Goal: Task Accomplishment & Management: Complete application form

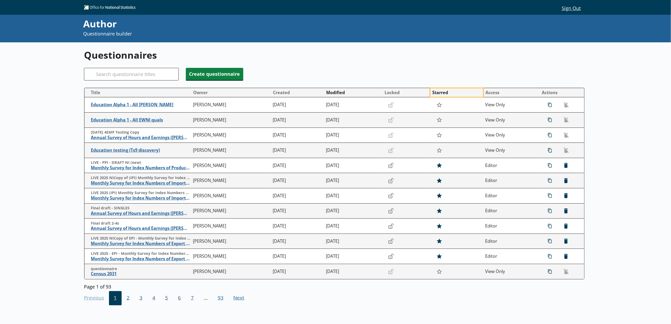
click at [431, 91] on button "Starred" at bounding box center [456, 92] width 53 height 8
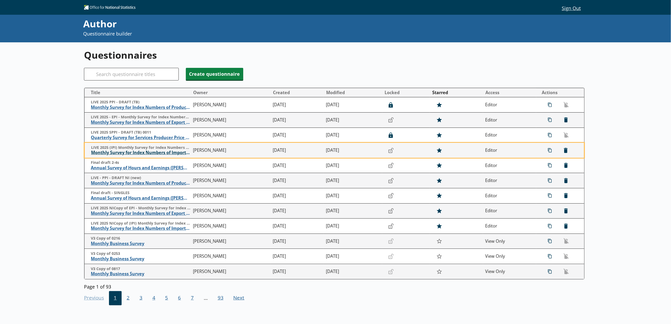
click at [127, 153] on span "Monthly Survey for Index Numbers of Import Prices - Price Quotation Return" at bounding box center [140, 153] width 99 height 6
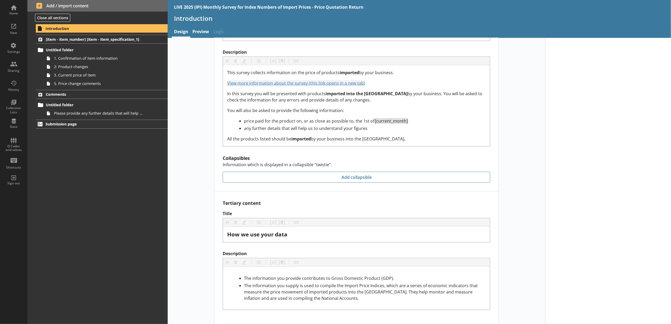
scroll to position [434, 0]
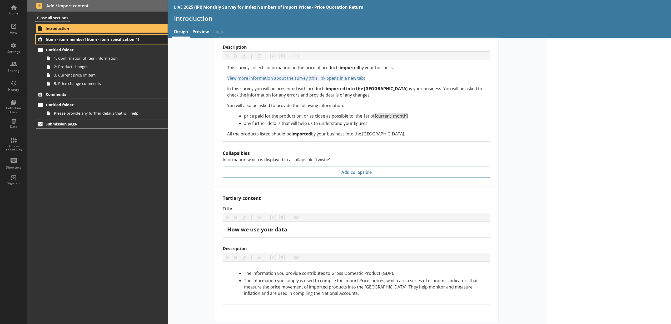
click at [84, 42] on span "[item - item_number] [item - item_specification_1]" at bounding box center [94, 39] width 96 height 5
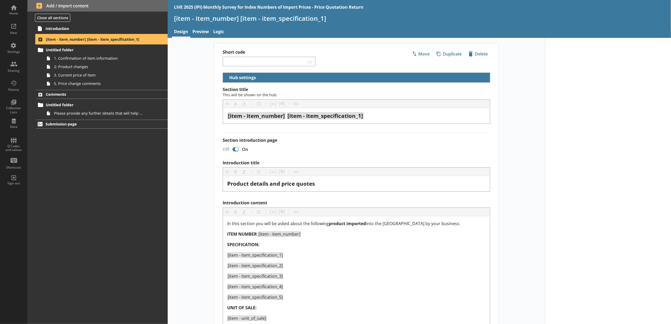
select select "18c8d37d-0af8-4842-925b-360f30585748"
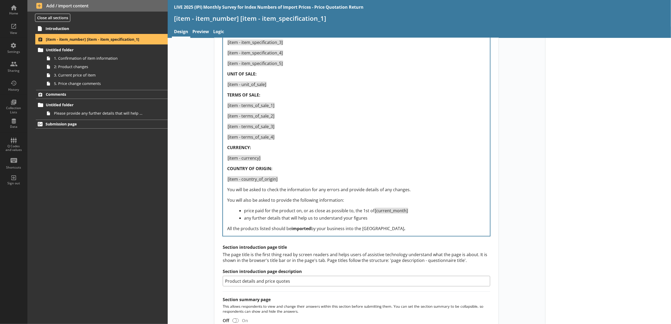
scroll to position [340, 0]
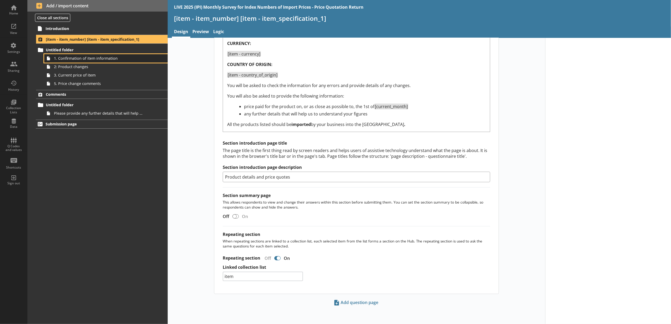
click at [115, 61] on span "1. Confirmation of item information" at bounding box center [99, 58] width 90 height 5
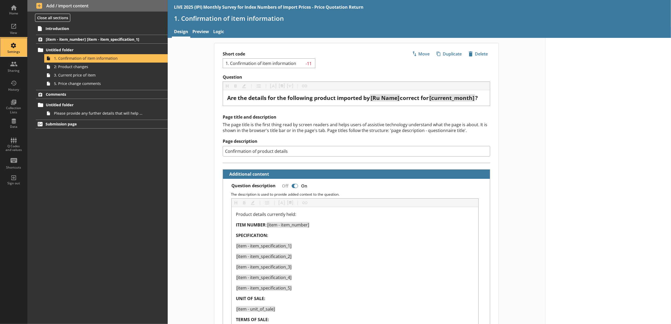
click at [15, 47] on div "Settings" at bounding box center [13, 47] width 18 height 18
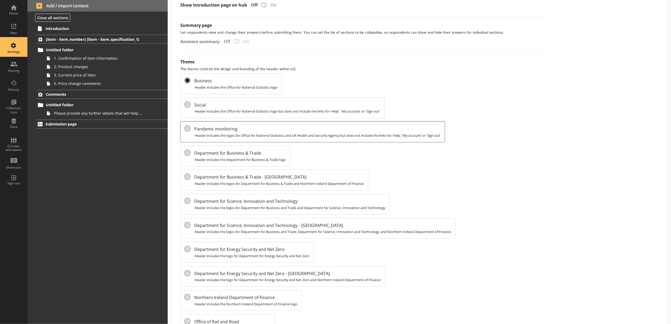
scroll to position [234, 0]
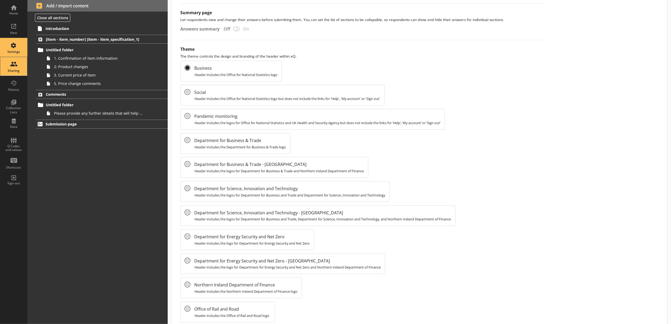
click at [14, 74] on div "Sharing" at bounding box center [13, 66] width 18 height 18
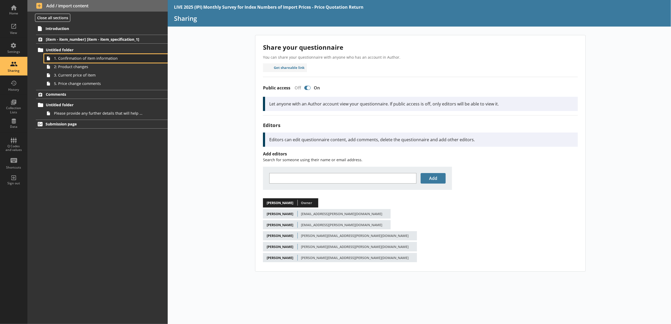
click at [128, 57] on span "1. Confirmation of item information" at bounding box center [99, 58] width 90 height 5
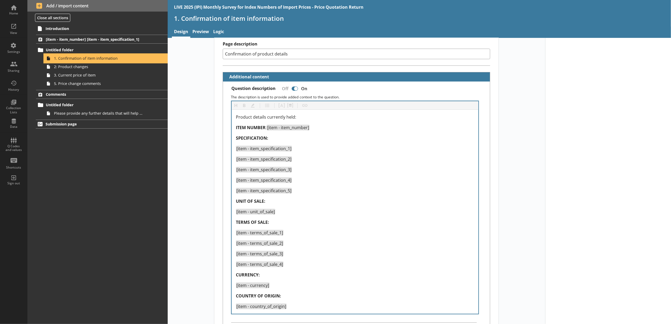
scroll to position [234, 0]
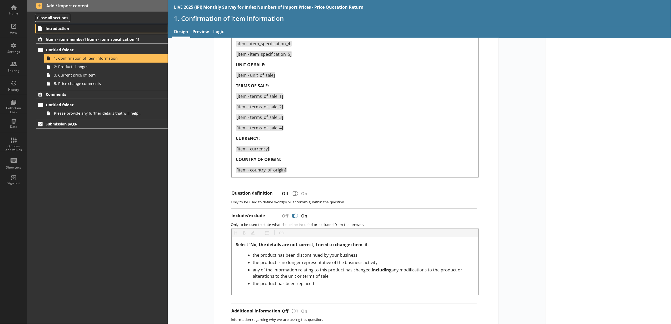
click at [114, 30] on span "Introduction" at bounding box center [94, 28] width 96 height 5
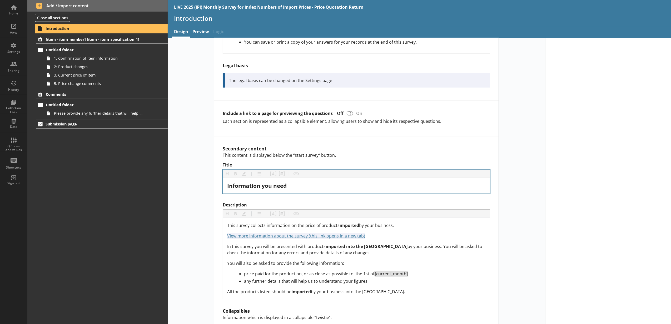
scroll to position [292, 0]
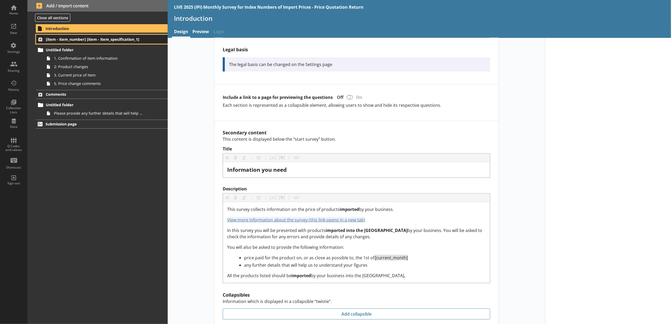
click at [117, 43] on link "[item - item_number] [item - item_specification_1]" at bounding box center [102, 39] width 132 height 9
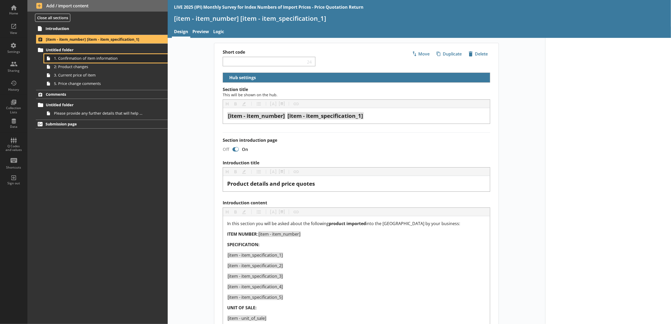
click at [116, 58] on span "1. Confirmation of item information" at bounding box center [99, 58] width 90 height 5
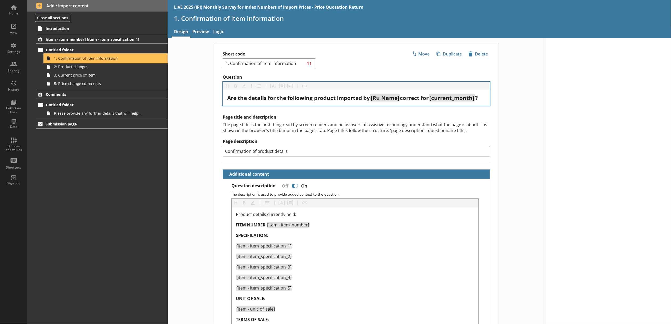
type textarea "x"
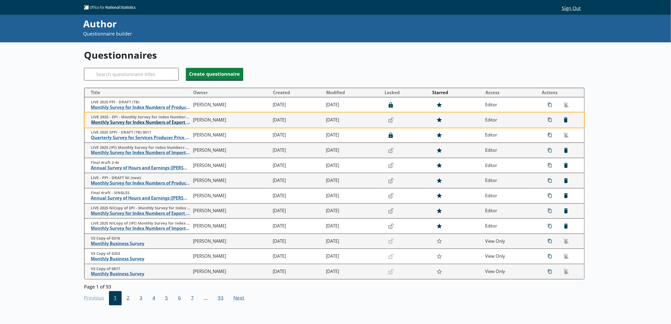
click at [163, 122] on span "Monthly Survey for Index Numbers of Export Prices - Price Quotation Return" at bounding box center [140, 123] width 99 height 6
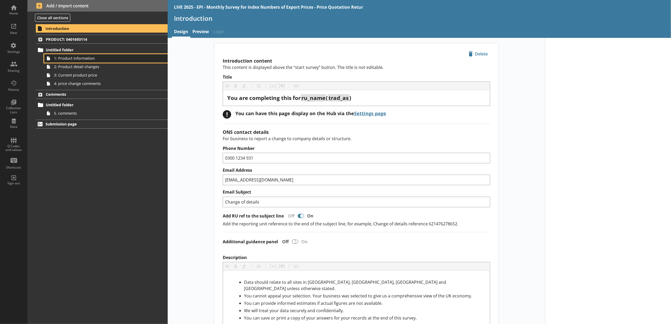
click at [113, 60] on span "1: Product information" at bounding box center [99, 58] width 90 height 5
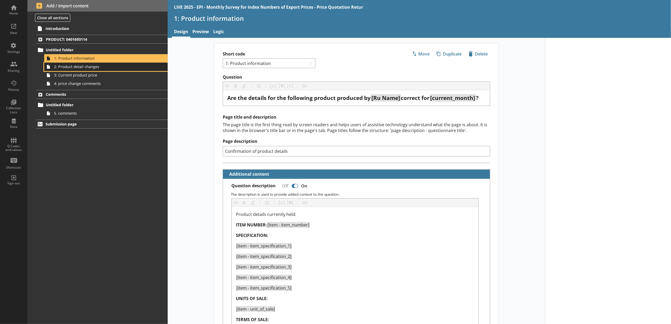
click at [120, 68] on span "2: Product detail changes" at bounding box center [99, 66] width 90 height 5
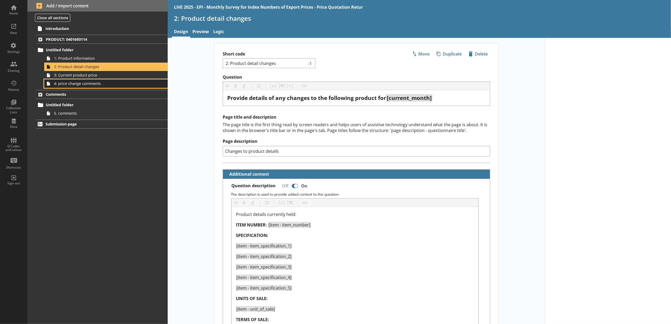
click at [122, 82] on span "4: price change comments" at bounding box center [99, 83] width 90 height 5
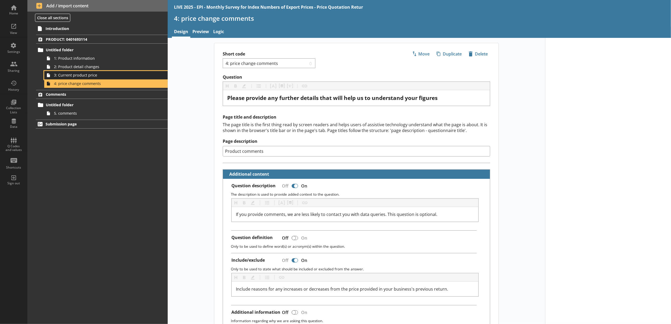
click at [122, 75] on span "3: Current product price" at bounding box center [99, 75] width 90 height 5
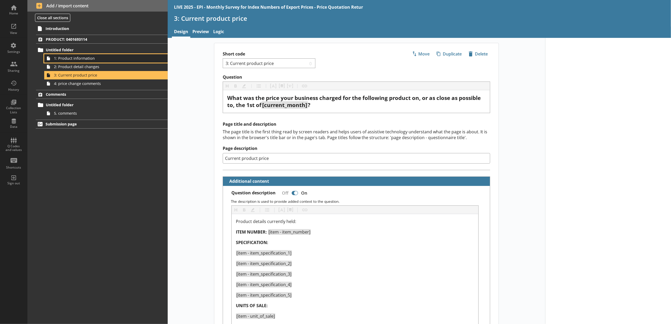
click at [122, 57] on span "1: Product information" at bounding box center [99, 58] width 90 height 5
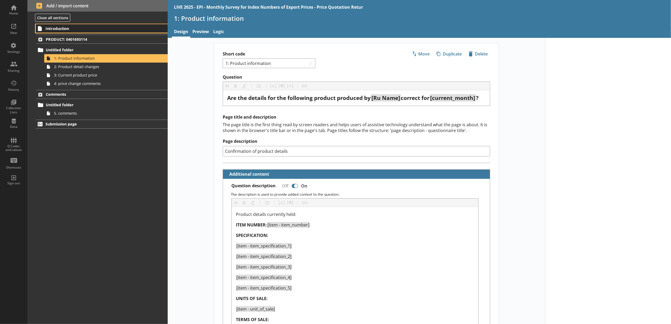
click at [118, 30] on span "Introduction" at bounding box center [94, 28] width 96 height 5
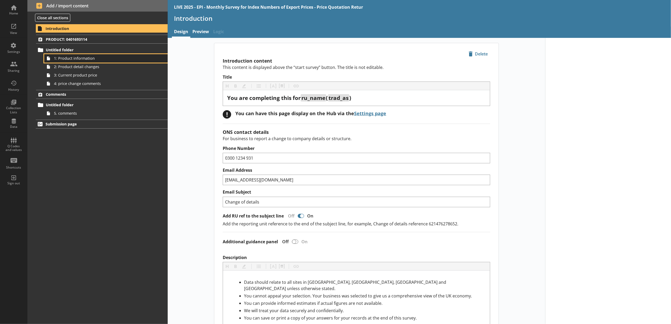
click at [115, 60] on span "1: Product information" at bounding box center [99, 58] width 90 height 5
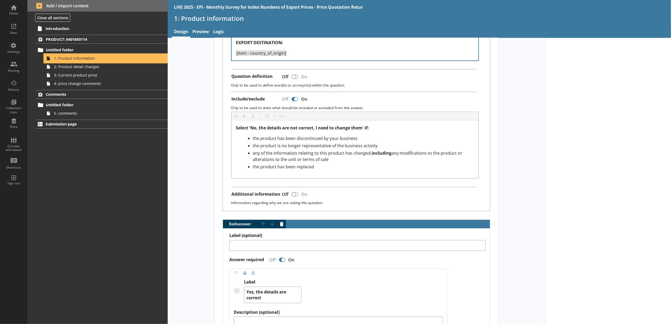
scroll to position [526, 0]
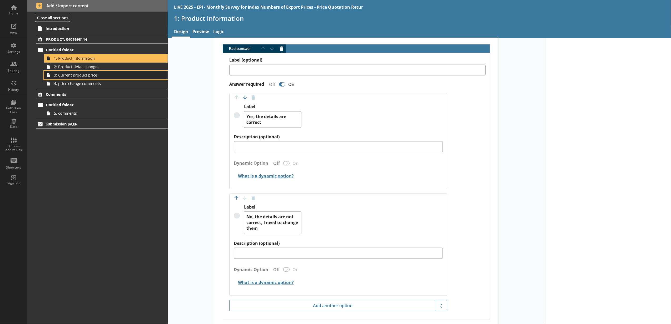
click at [86, 77] on span "3: Current product price" at bounding box center [99, 75] width 90 height 5
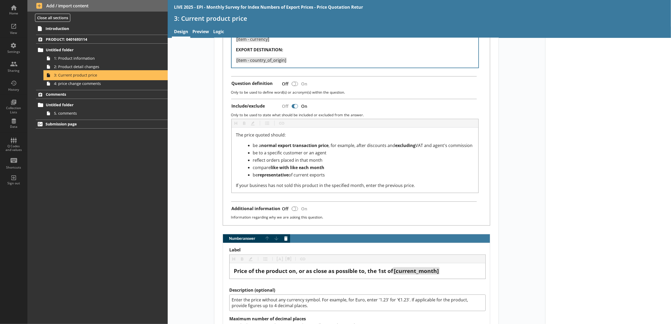
scroll to position [526, 0]
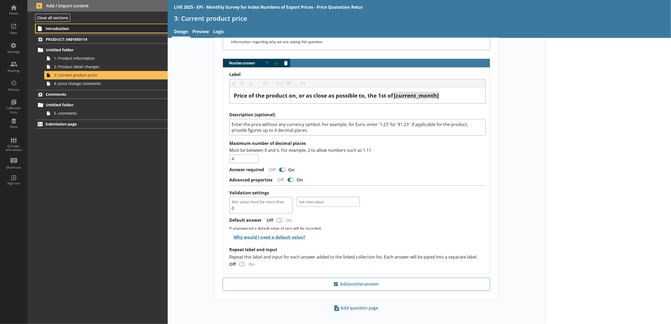
click at [149, 32] on link "Introduction" at bounding box center [102, 28] width 132 height 8
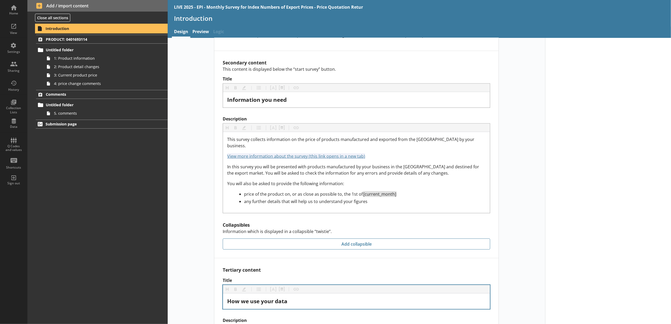
scroll to position [427, 0]
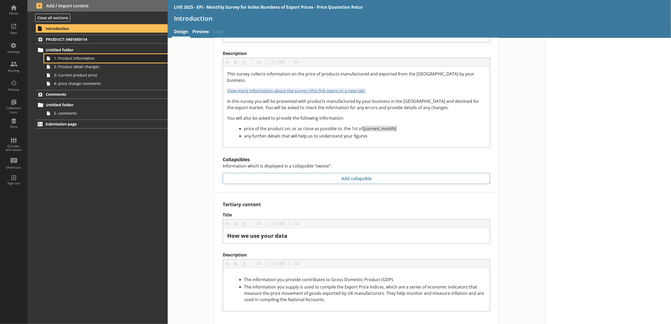
click at [130, 62] on link "1: Product information" at bounding box center [105, 58] width 123 height 8
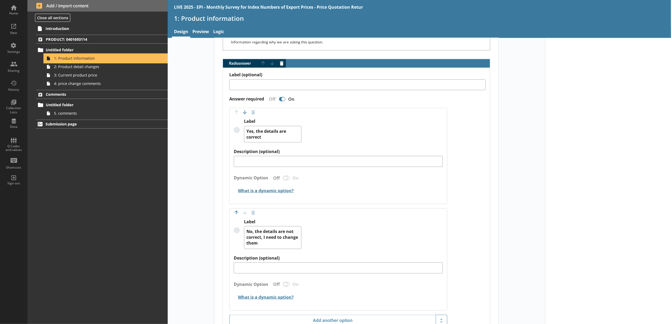
scroll to position [526, 0]
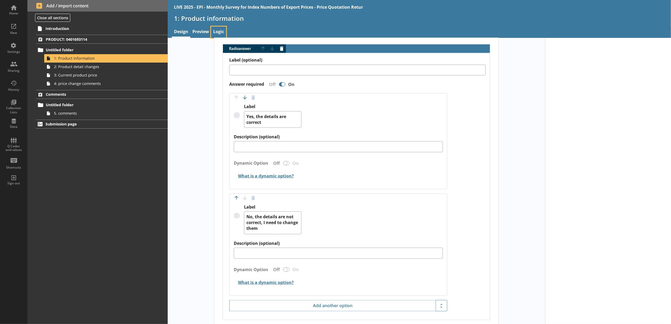
click at [218, 29] on link "Logic" at bounding box center [218, 32] width 15 height 11
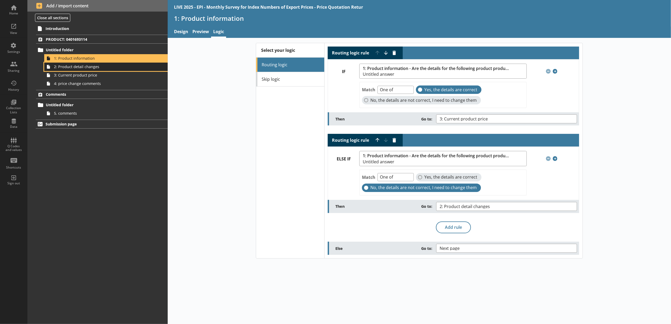
click at [114, 69] on span "2: Product detail changes" at bounding box center [99, 66] width 90 height 5
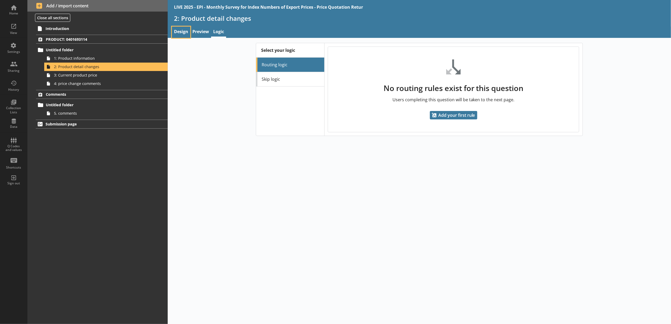
click at [188, 32] on link "Design" at bounding box center [181, 32] width 18 height 11
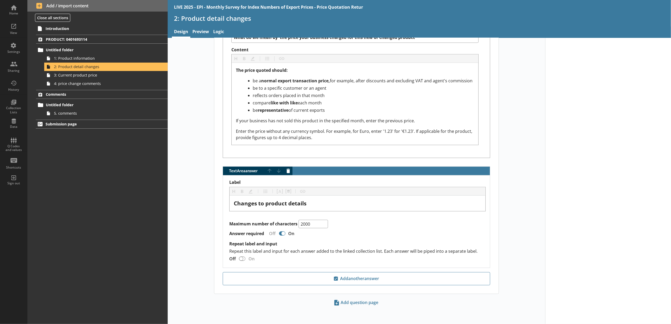
scroll to position [549, 0]
click at [96, 61] on span "1: Product information" at bounding box center [99, 58] width 90 height 5
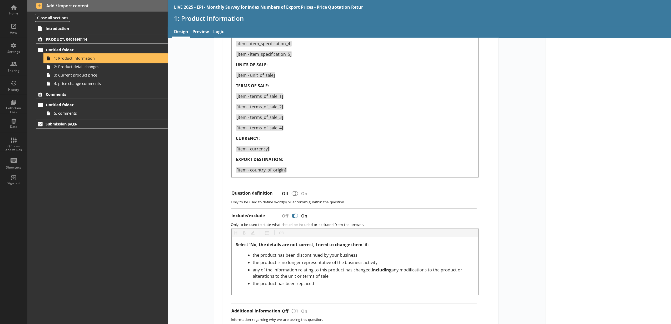
scroll to position [351, 0]
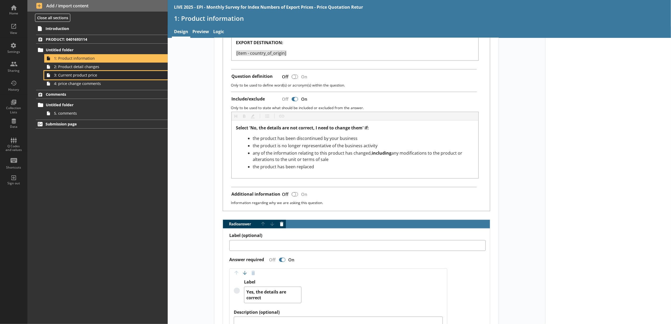
click at [86, 77] on span "3: Current product price" at bounding box center [99, 75] width 90 height 5
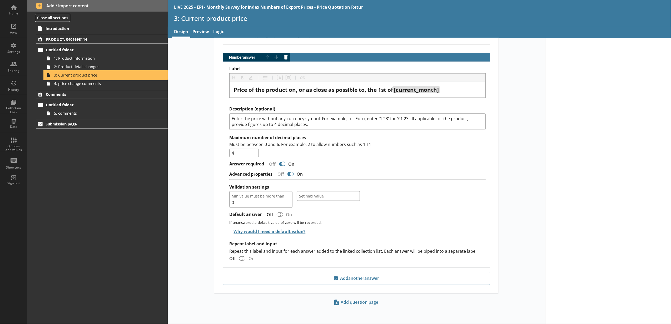
scroll to position [536, 0]
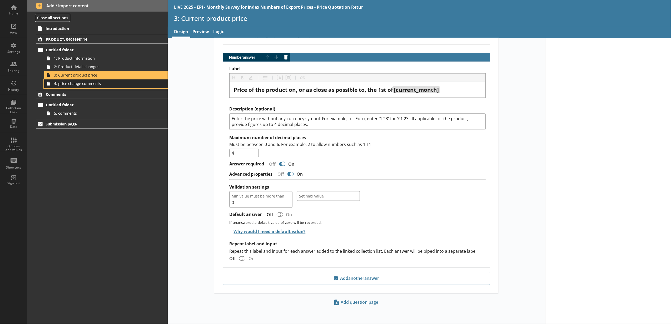
click at [121, 85] on span "4: price change comments" at bounding box center [99, 83] width 90 height 5
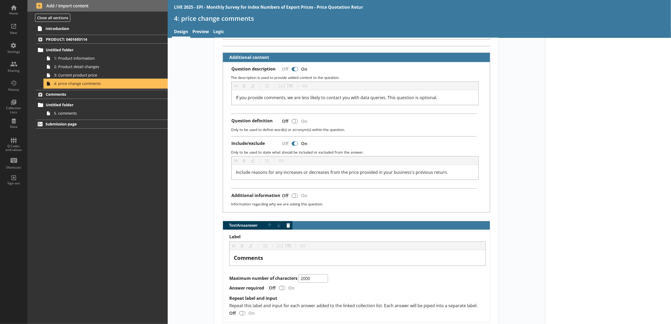
scroll to position [174, 0]
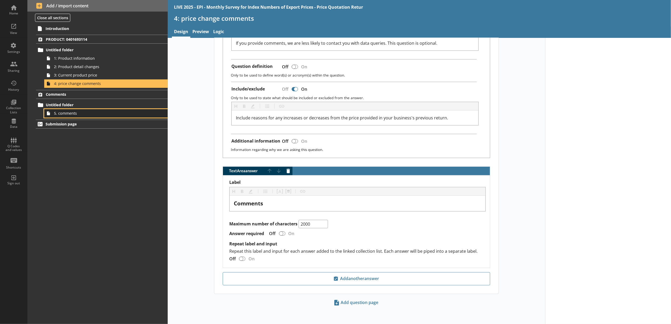
click at [136, 111] on link "5. comments" at bounding box center [105, 113] width 123 height 8
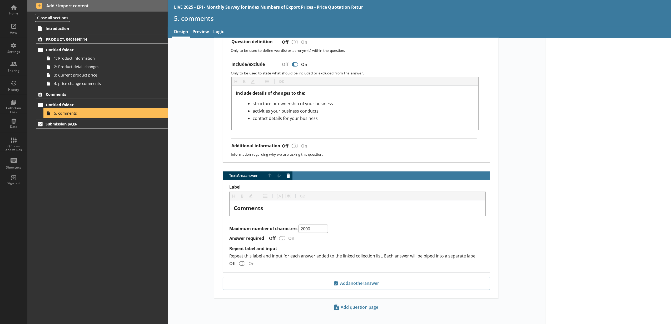
scroll to position [211, 0]
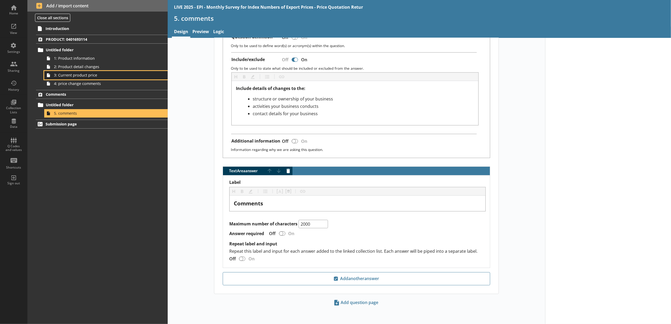
click at [139, 78] on link "3: Current product price" at bounding box center [105, 75] width 123 height 8
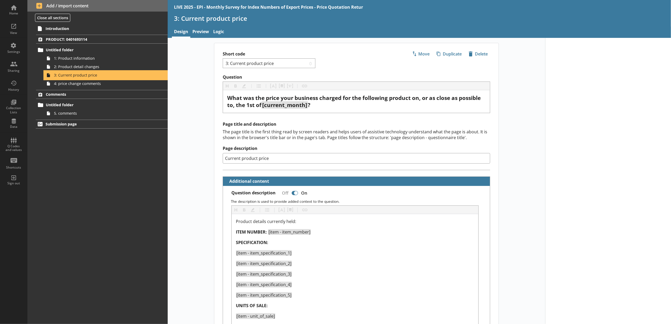
type textarea "x"
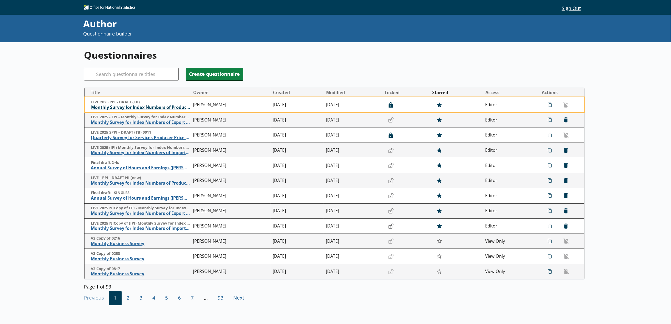
click at [104, 109] on span "Monthly Survey for Index Numbers of Producer Prices - Price Quotation Return" at bounding box center [140, 108] width 99 height 6
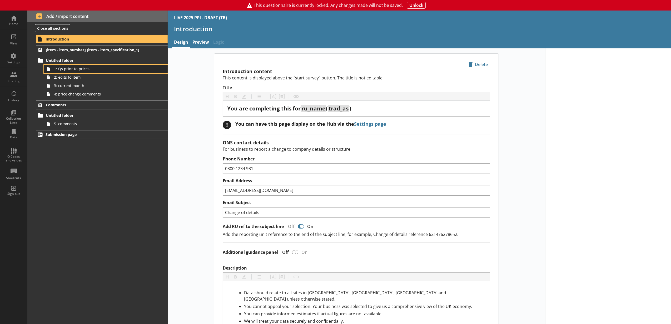
click at [127, 71] on span "1: Qs prior to prices" at bounding box center [99, 68] width 90 height 5
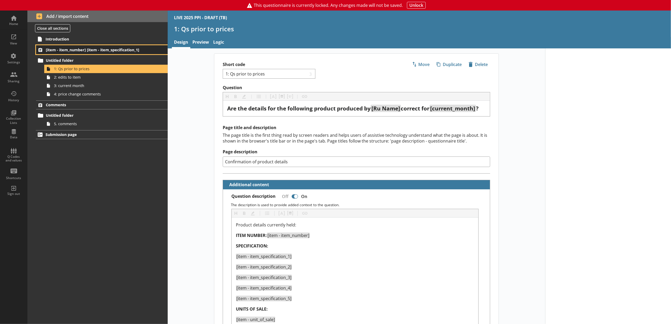
click at [108, 48] on span "[item - item_number] [item - item_specification_1]" at bounding box center [94, 49] width 96 height 5
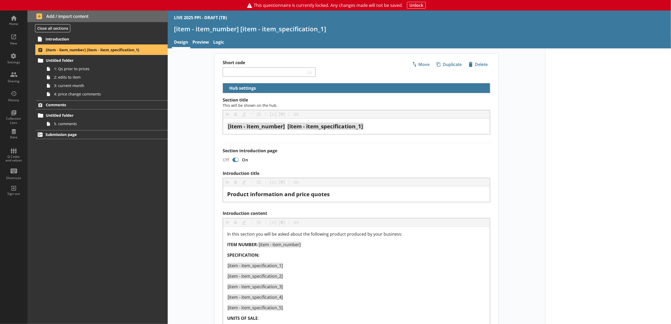
select select "373987ac-643d-478b-8d41-b39cbca33528"
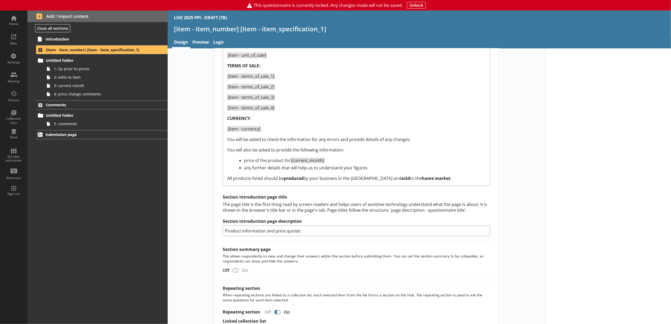
scroll to position [213, 0]
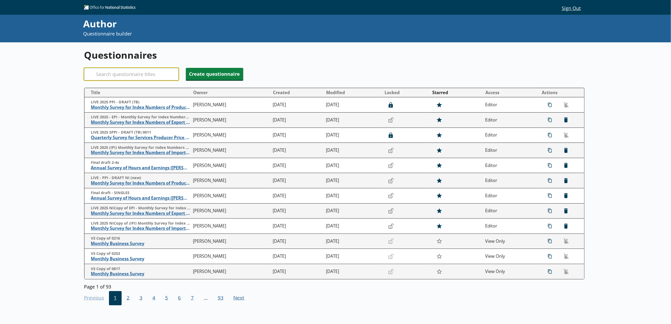
click at [119, 74] on input "Search" at bounding box center [131, 74] width 95 height 13
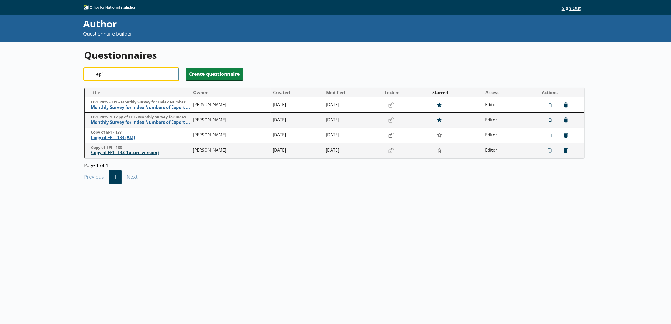
type input "epi"
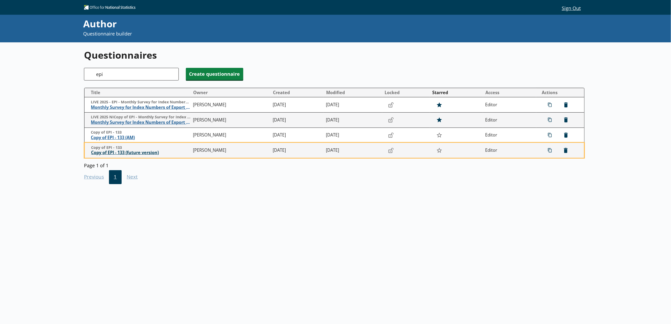
click at [126, 153] on span "Copy of EPI - 133 (future version)" at bounding box center [140, 153] width 99 height 6
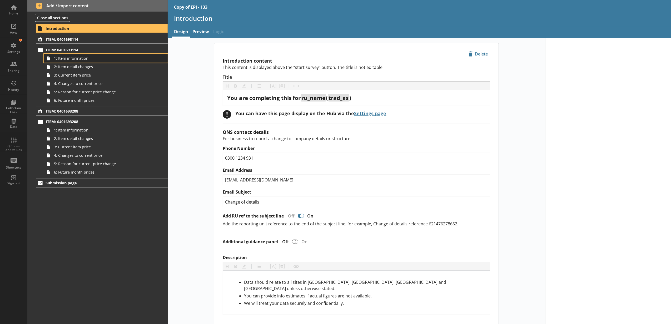
click at [87, 62] on link "1: Item information" at bounding box center [105, 58] width 123 height 8
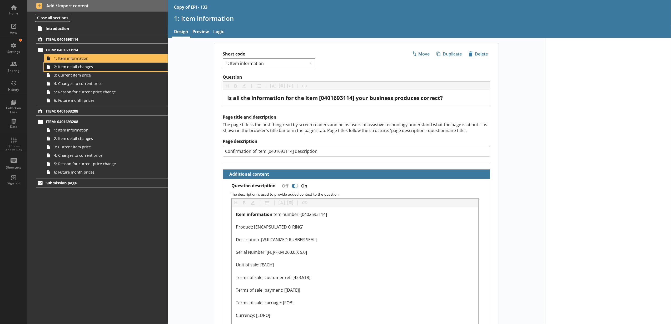
click at [124, 70] on link "2: Item detail changes" at bounding box center [105, 67] width 123 height 8
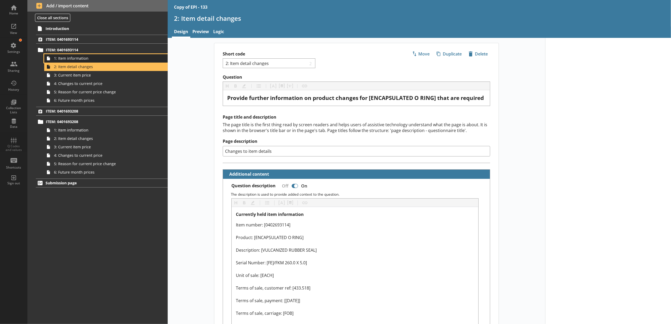
click at [124, 61] on link "1: Item information" at bounding box center [105, 58] width 123 height 8
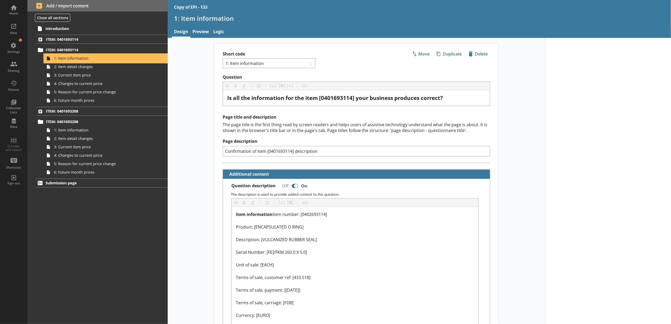
type textarea "x"
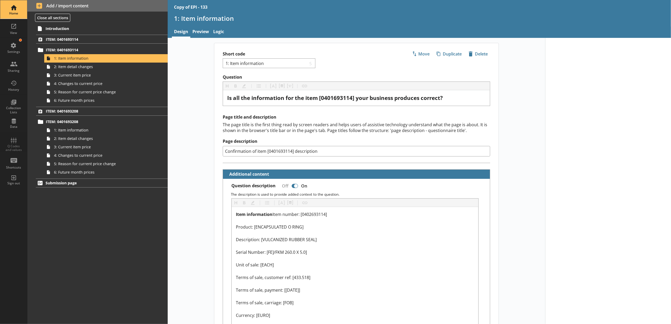
click at [12, 17] on div "Home" at bounding box center [13, 9] width 18 height 18
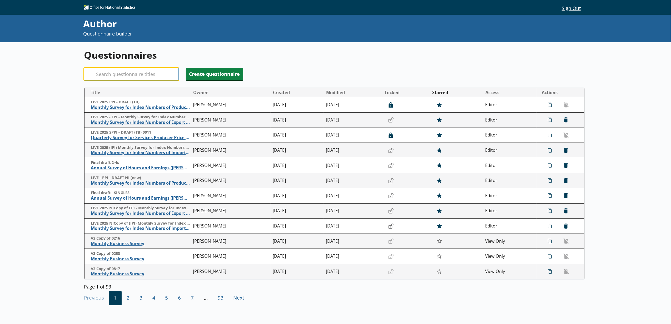
click at [161, 79] on input "Search" at bounding box center [131, 74] width 95 height 13
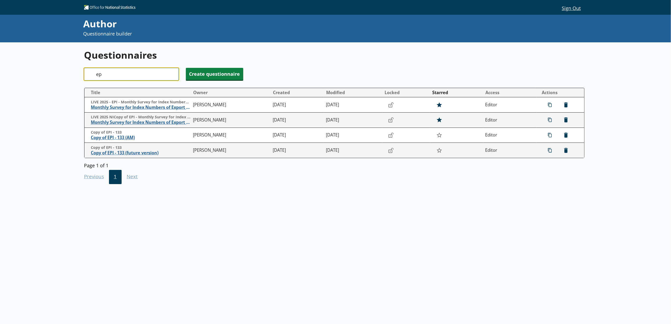
type input "e"
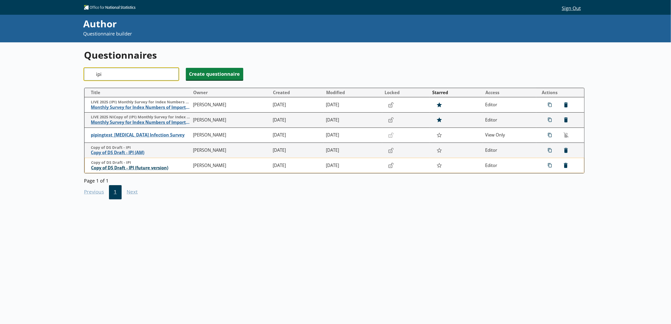
type input "ipi"
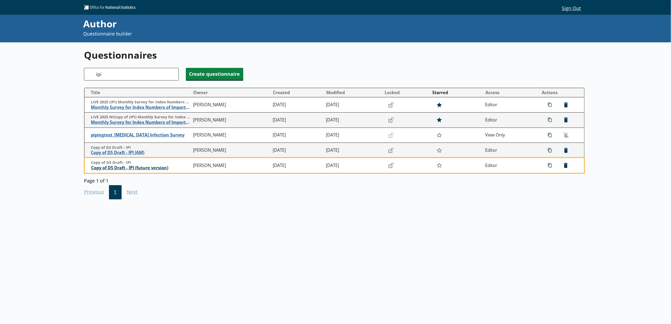
click at [137, 168] on span "Copy of DS Draft - IPI (future version)" at bounding box center [140, 168] width 99 height 6
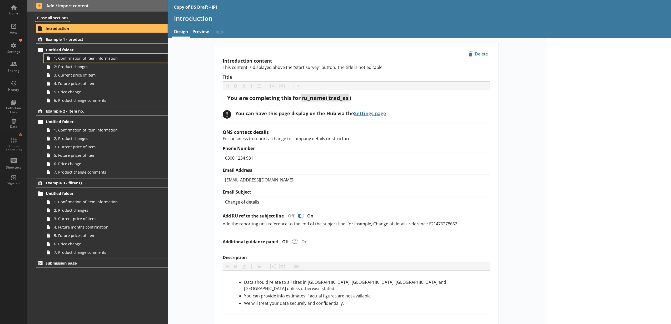
click at [99, 62] on link "1. Confirmation of item information" at bounding box center [105, 58] width 123 height 8
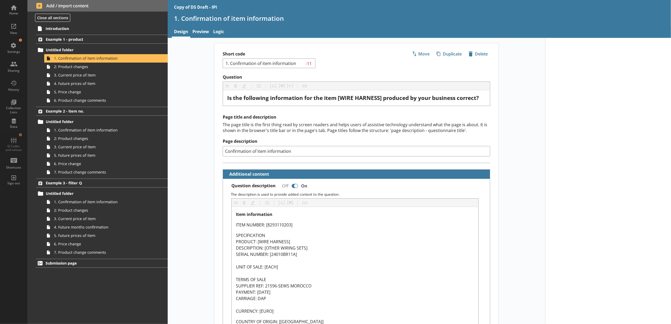
drag, startPoint x: 400, startPoint y: 94, endPoint x: 190, endPoint y: 113, distance: 211.0
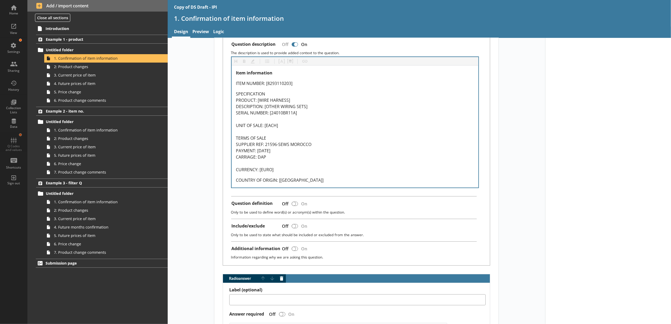
scroll to position [175, 0]
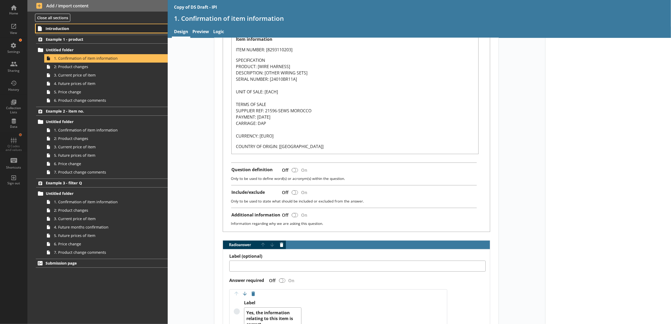
click at [107, 29] on span "Introduction" at bounding box center [94, 28] width 96 height 5
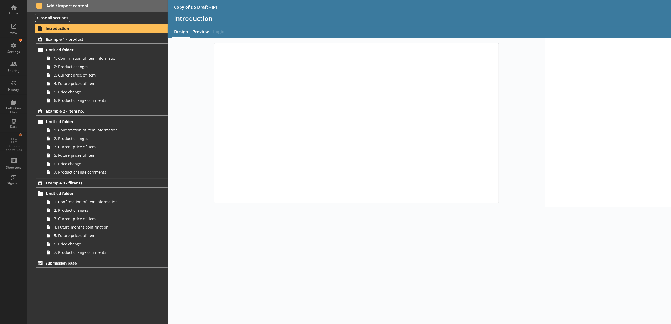
type textarea "x"
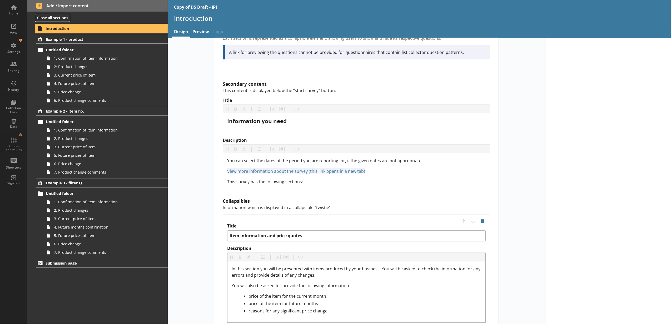
scroll to position [409, 0]
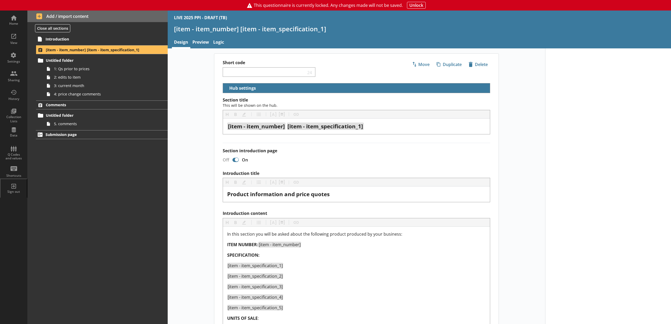
select select "373987ac-643d-478b-8d41-b39cbca33528"
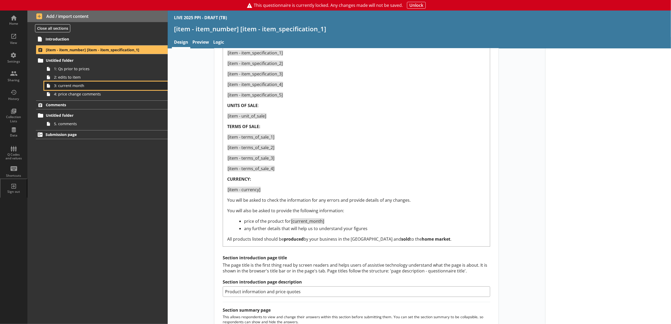
click at [89, 84] on span "3: current month" at bounding box center [99, 85] width 90 height 5
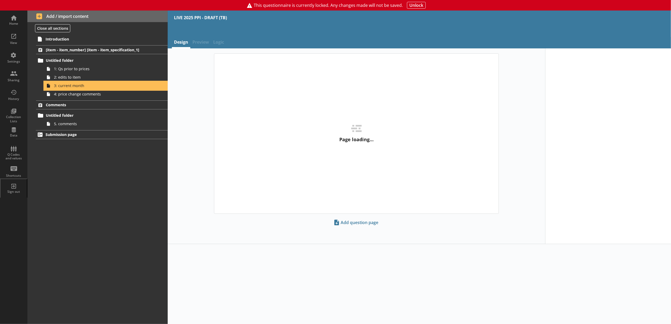
type textarea "x"
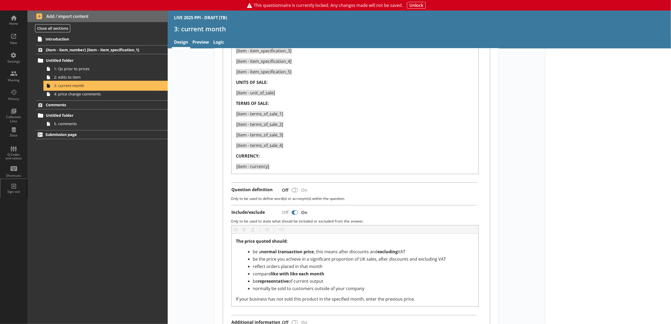
scroll to position [467, 0]
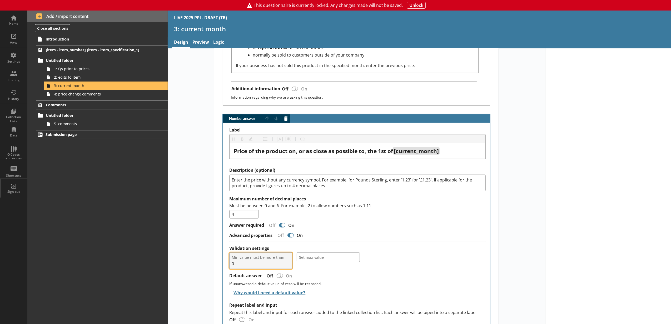
click at [243, 259] on span "Min value must be more than" at bounding box center [261, 257] width 58 height 5
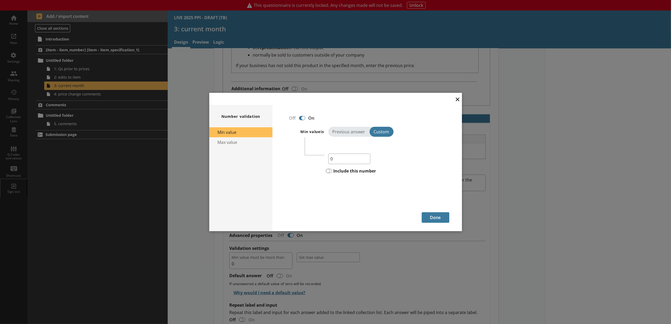
click at [455, 99] on button "×" at bounding box center [457, 99] width 8 height 12
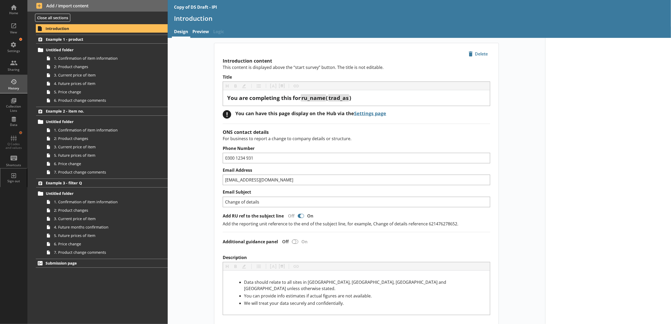
scroll to position [409, 0]
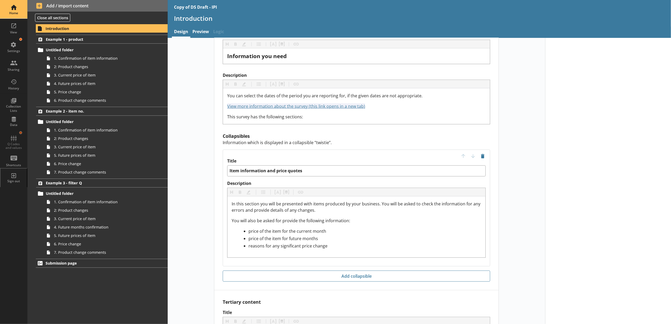
click at [10, 16] on div "Home" at bounding box center [13, 9] width 18 height 18
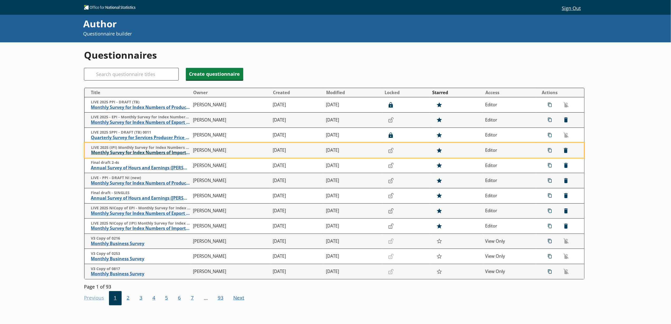
click at [138, 152] on span "Monthly Survey for Index Numbers of Import Prices - Price Quotation Return" at bounding box center [140, 153] width 99 height 6
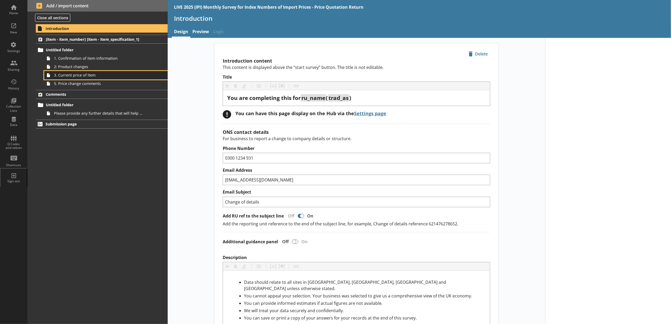
click at [117, 76] on span "3. Current price of item" at bounding box center [99, 75] width 90 height 5
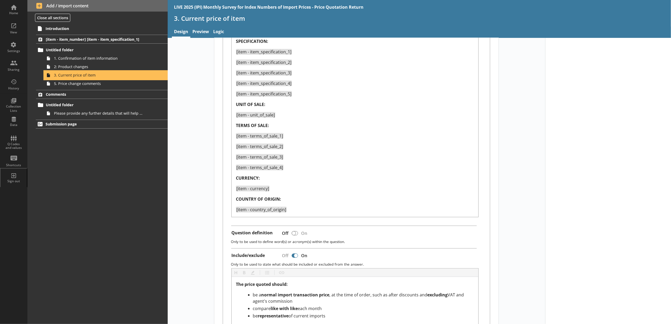
scroll to position [292, 0]
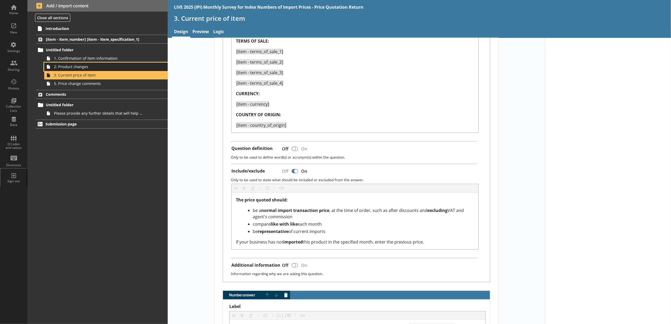
click at [100, 66] on span "2: Product changes" at bounding box center [99, 66] width 90 height 5
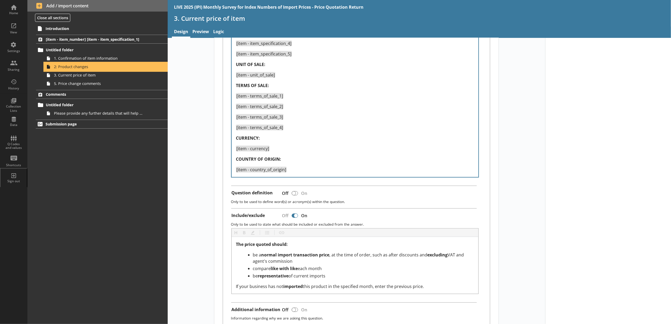
scroll to position [293, 0]
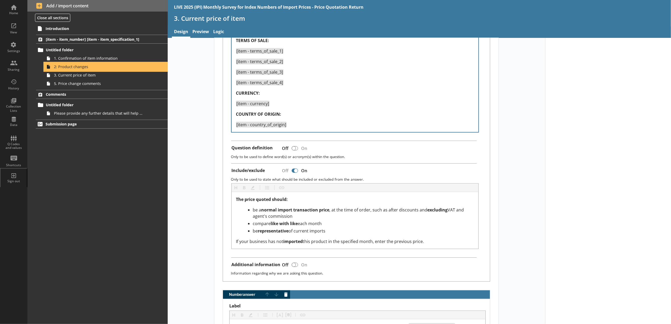
type textarea "x"
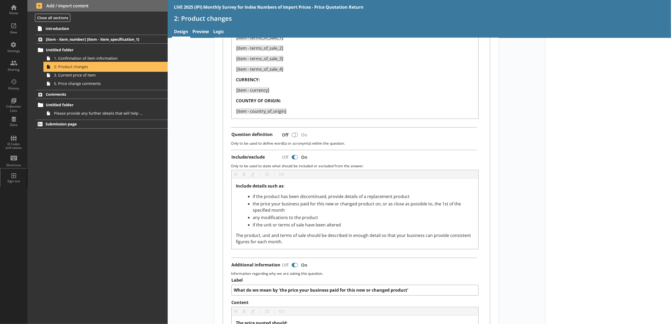
scroll to position [526, 0]
